Goal: Task Accomplishment & Management: Complete application form

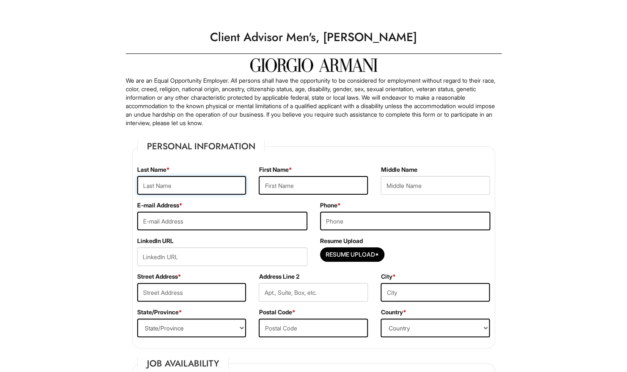
click at [228, 178] on input "text" at bounding box center [191, 185] width 109 height 19
type input "[PERSON_NAME]"
type input "[EMAIL_ADDRESS][DOMAIN_NAME]"
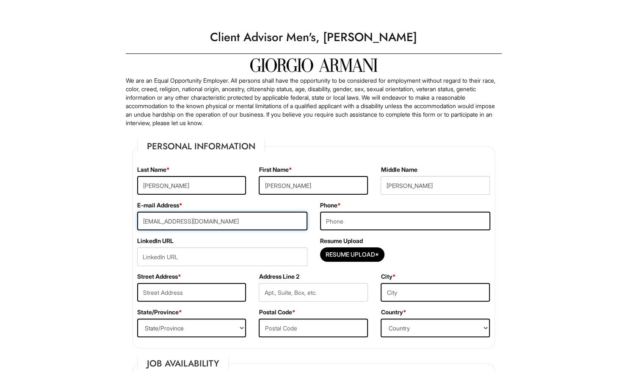
type input "2017076327"
type input "[STREET_ADDRESS]"
type input "Apt. 23-D"
type input "[GEOGRAPHIC_DATA], [GEOGRAPHIC_DATA]"
select select "NJ"
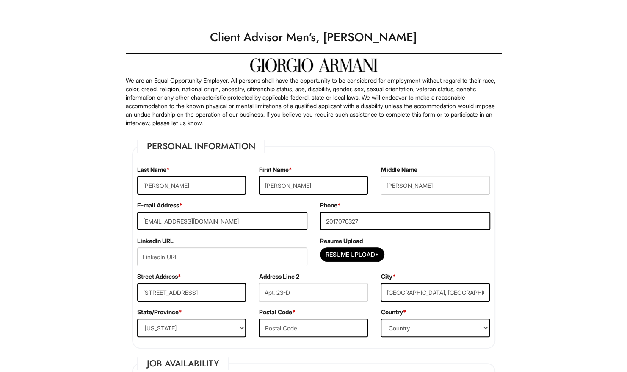
type input "07047-6044"
select select "[GEOGRAPHIC_DATA]"
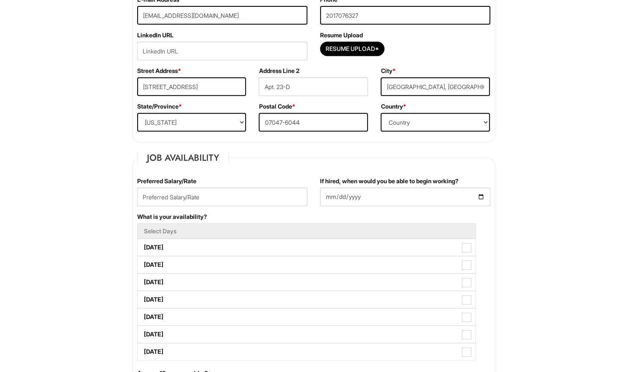
scroll to position [212, 0]
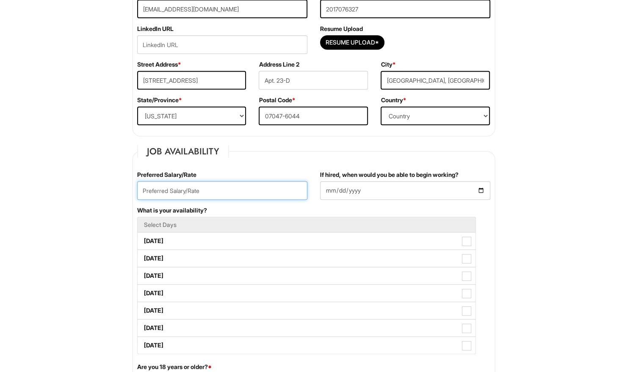
click at [293, 188] on input "text" at bounding box center [222, 190] width 170 height 19
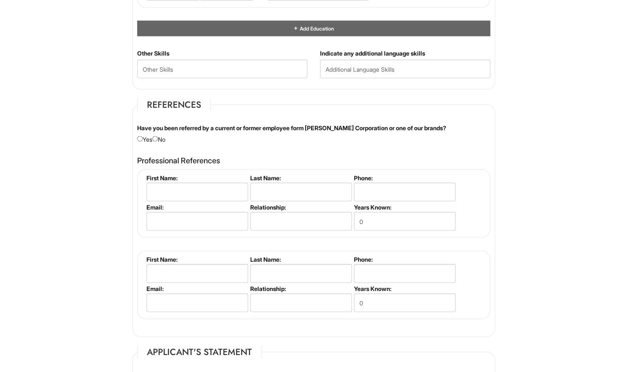
scroll to position [763, 0]
